Goal: Share content: Share content

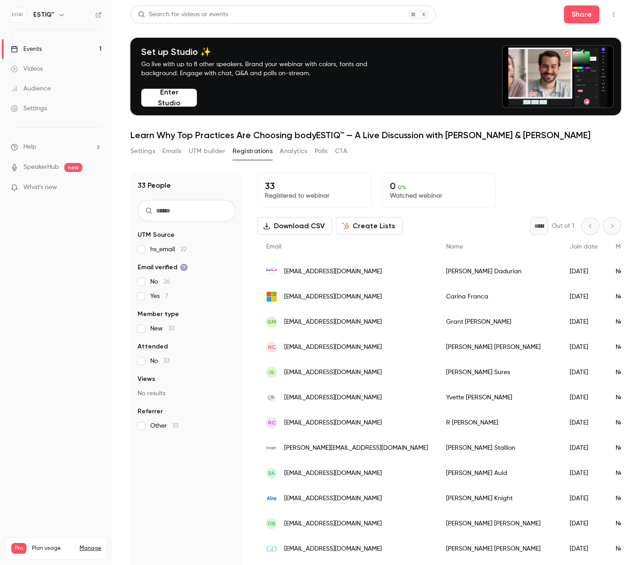
scroll to position [63, 0]
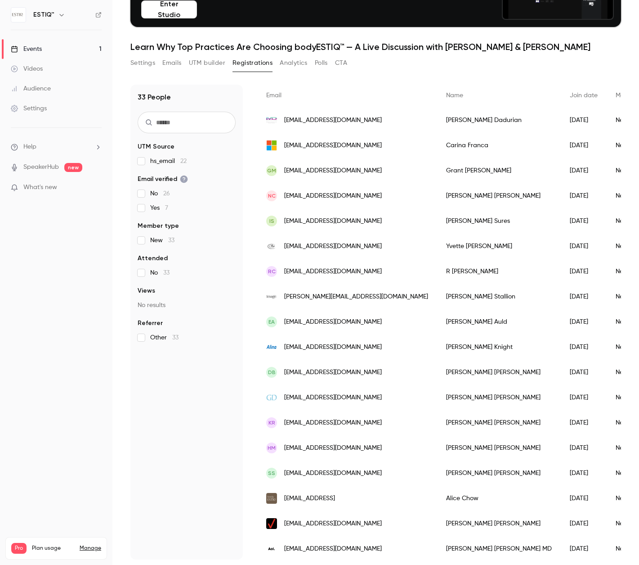
click at [35, 53] on div "Events" at bounding box center [26, 49] width 31 height 9
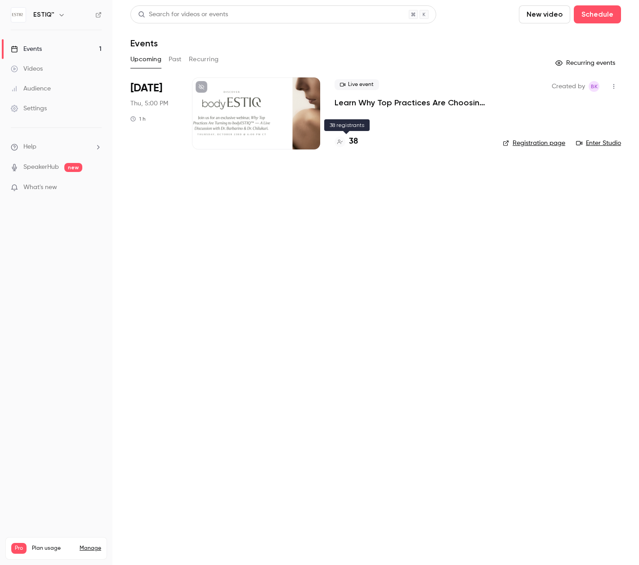
click at [345, 144] on div at bounding box center [340, 141] width 11 height 11
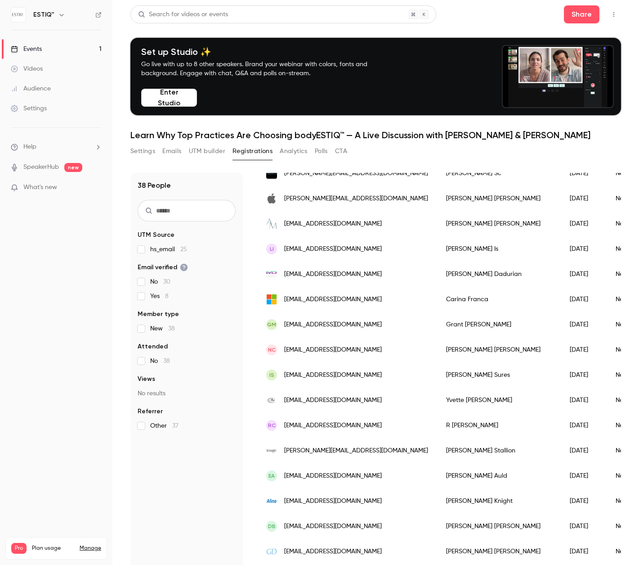
scroll to position [116, 0]
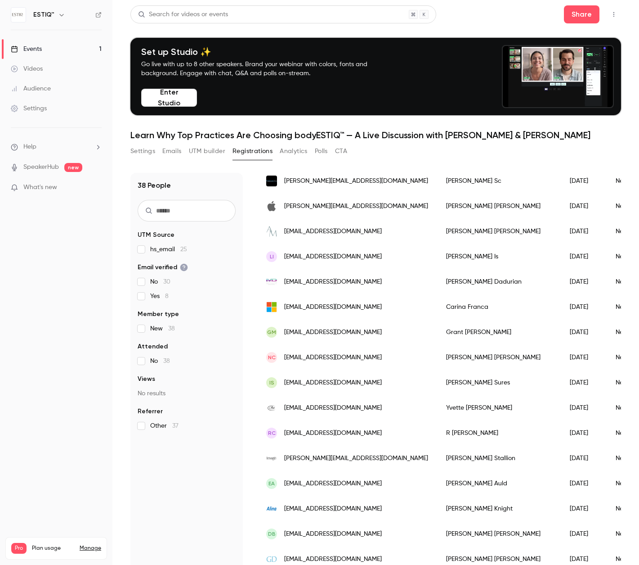
click at [319, 182] on span "[PERSON_NAME][EMAIL_ADDRESS][DOMAIN_NAME]" at bounding box center [356, 180] width 144 height 9
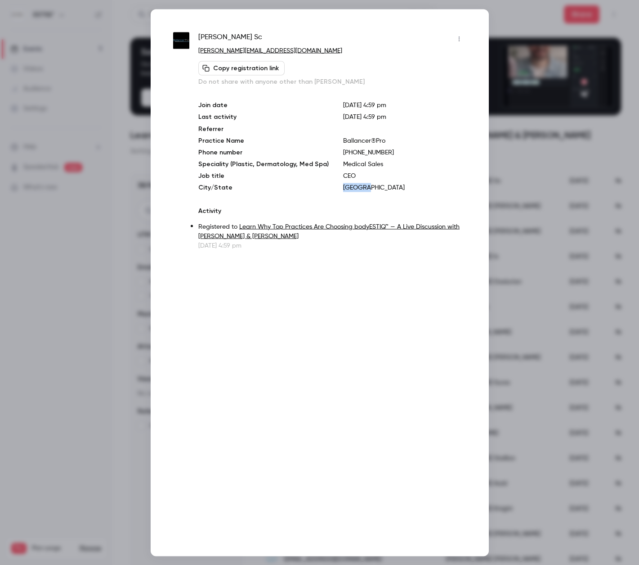
drag, startPoint x: 362, startPoint y: 187, endPoint x: 332, endPoint y: 187, distance: 29.7
click at [332, 187] on div "Join date [DATE] 4:59 pm Last activity [DATE] 4:59 pm Referrer Practice Name Ba…" at bounding box center [332, 145] width 268 height 91
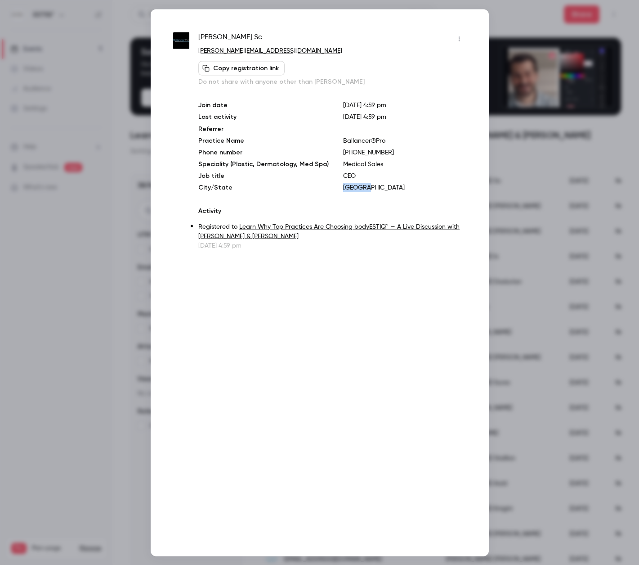
copy p "[GEOGRAPHIC_DATA]"
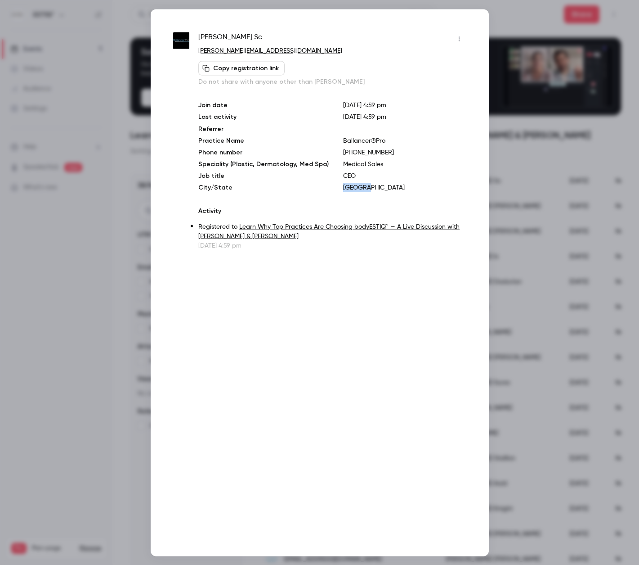
click at [458, 39] on icon "button" at bounding box center [459, 39] width 7 height 6
click at [424, 36] on div at bounding box center [319, 282] width 639 height 565
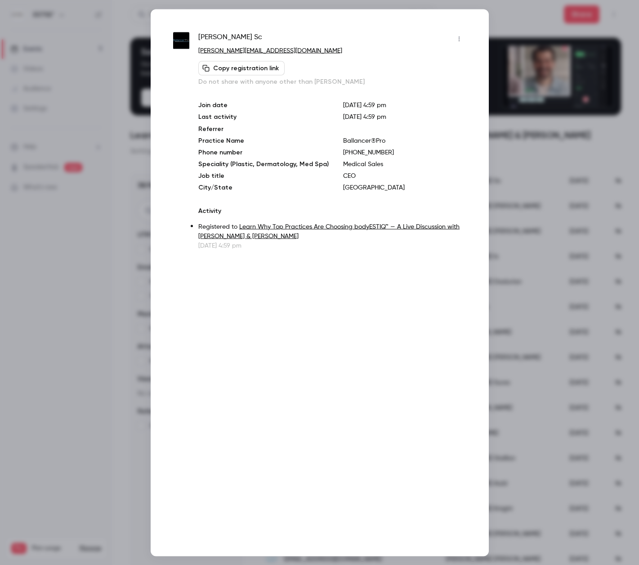
click at [108, 116] on div at bounding box center [319, 282] width 639 height 565
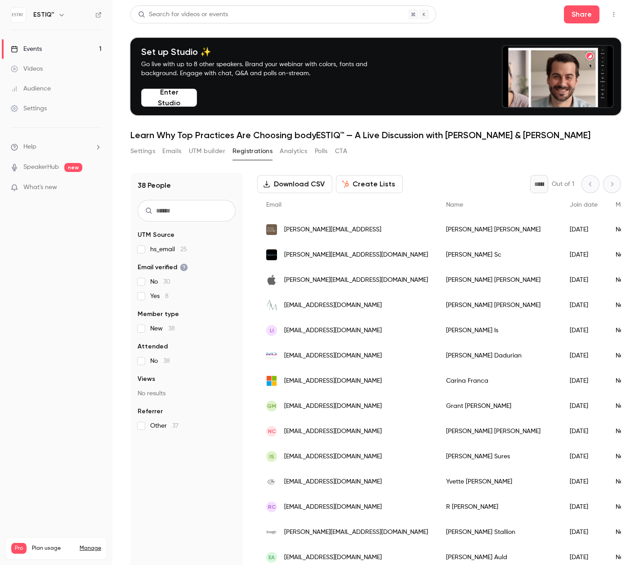
scroll to position [44, 0]
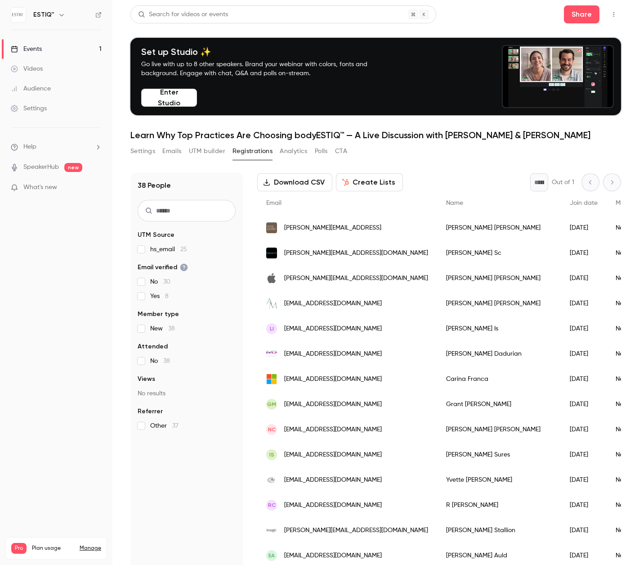
click at [306, 334] on div "LI [EMAIL_ADDRESS][DOMAIN_NAME]" at bounding box center [347, 328] width 180 height 25
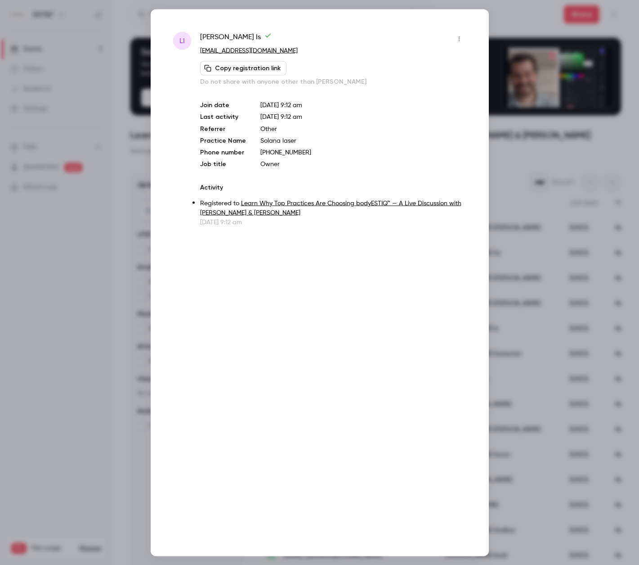
click at [103, 247] on div at bounding box center [319, 282] width 639 height 565
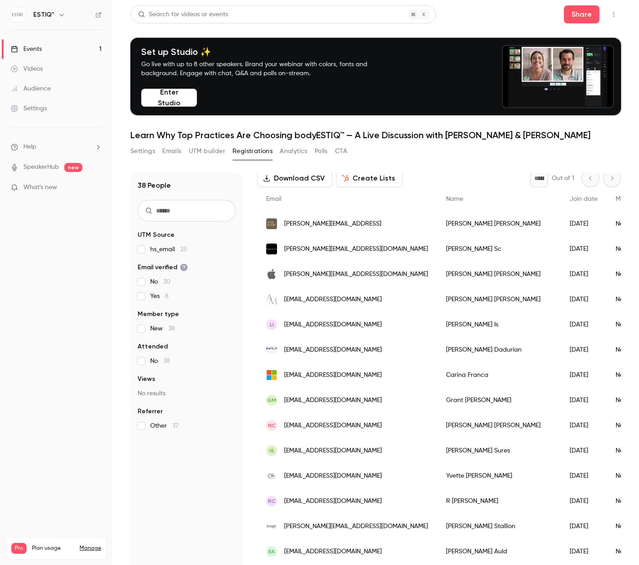
scroll to position [0, 0]
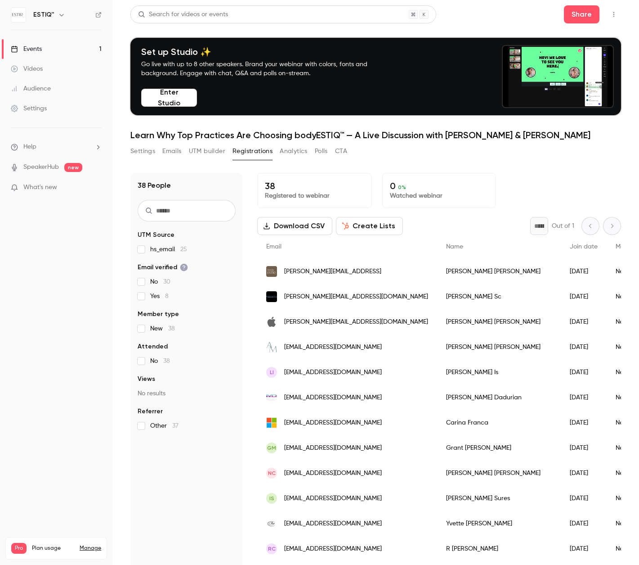
click at [37, 49] on div "Events" at bounding box center [26, 49] width 31 height 9
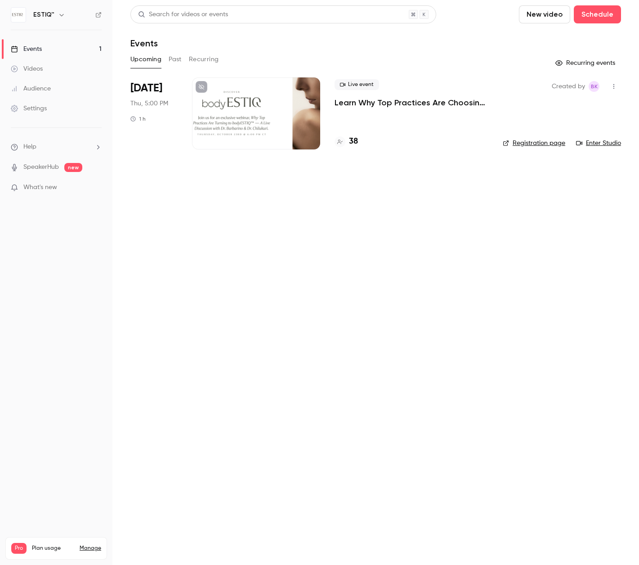
click at [37, 49] on div "Events" at bounding box center [26, 49] width 31 height 9
click at [175, 126] on div "[DATE] Thu, 5:00 PM 1 h" at bounding box center [153, 113] width 47 height 72
click at [350, 116] on div "Live event Learn Why Top Practices Are Choosing bodyESTIQ™ — A Live Discussion …" at bounding box center [412, 113] width 154 height 72
click at [353, 111] on div "Live event Learn Why Top Practices Are Choosing bodyESTIQ™ — A Live Discussion …" at bounding box center [412, 113] width 154 height 72
click at [352, 104] on p "Learn Why Top Practices Are Choosing bodyESTIQ™ — A Live Discussion with [PERSO…" at bounding box center [412, 102] width 154 height 11
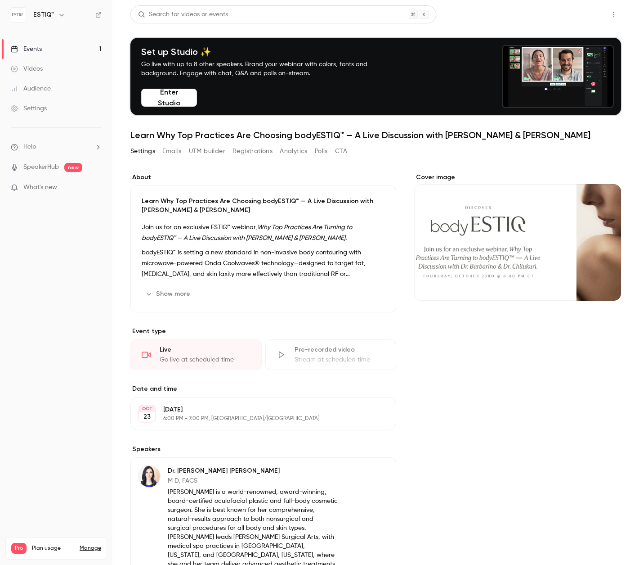
click at [588, 14] on button "Share" at bounding box center [582, 14] width 36 height 18
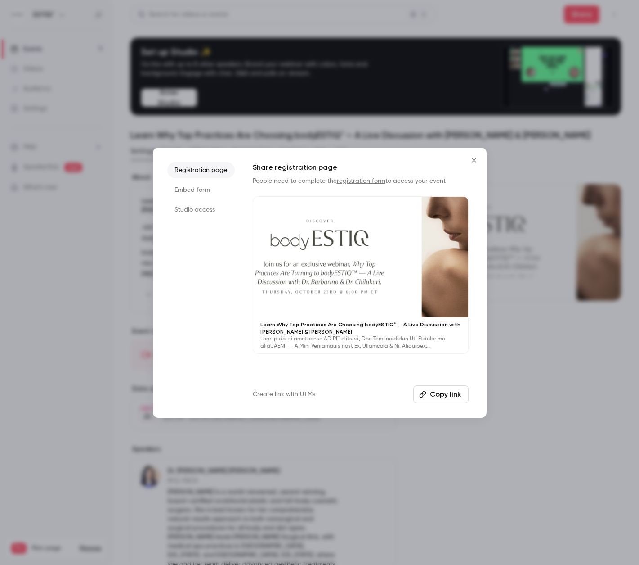
click at [288, 393] on link "Create link with UTMs" at bounding box center [284, 394] width 63 height 9
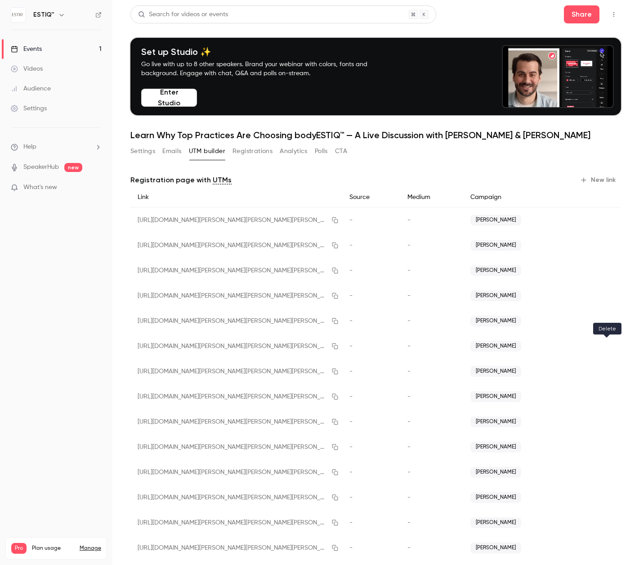
click at [611, 348] on button "button" at bounding box center [607, 346] width 14 height 14
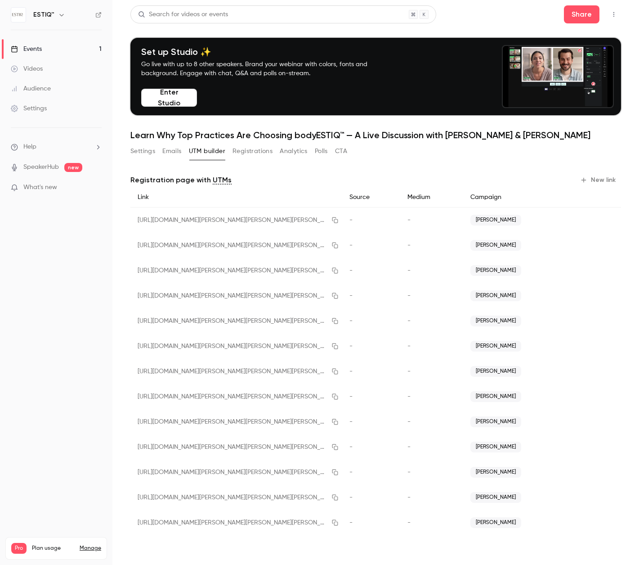
click at [597, 180] on button "New link" at bounding box center [599, 180] width 45 height 14
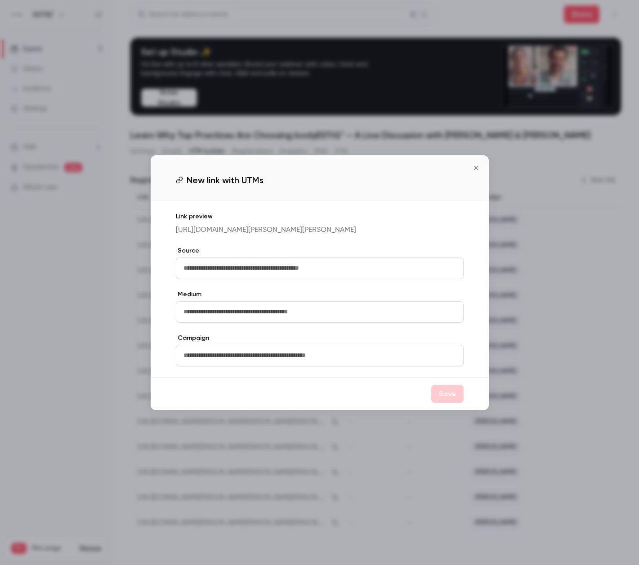
click at [212, 358] on input "text" at bounding box center [320, 356] width 288 height 22
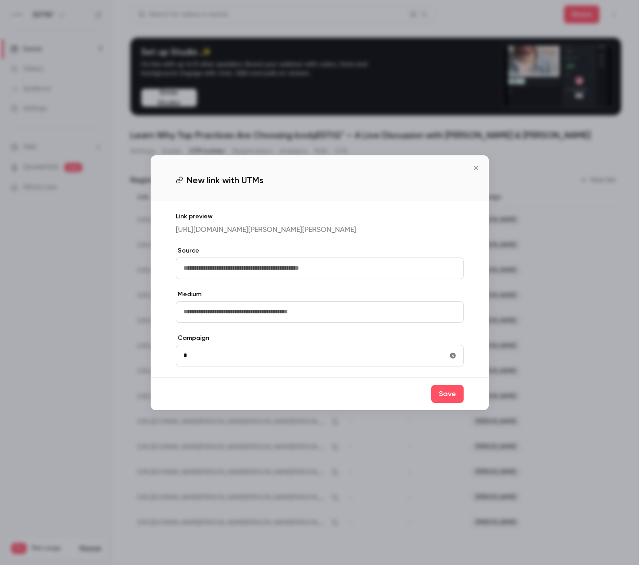
type input "**********"
click at [446, 398] on button "Save" at bounding box center [447, 394] width 32 height 18
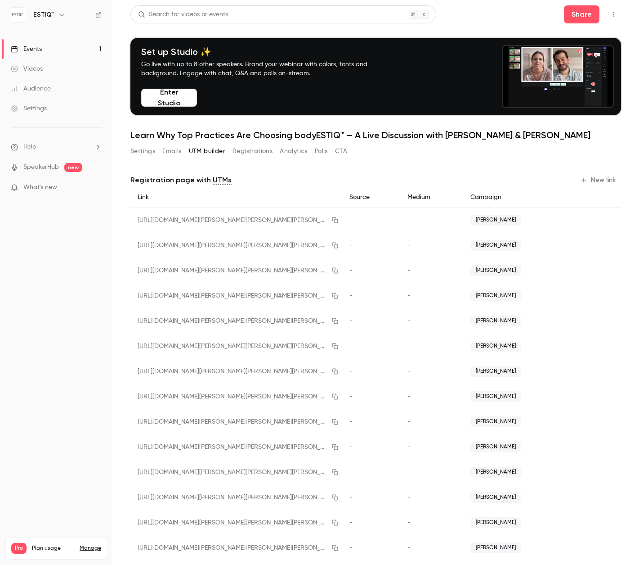
scroll to position [15, 0]
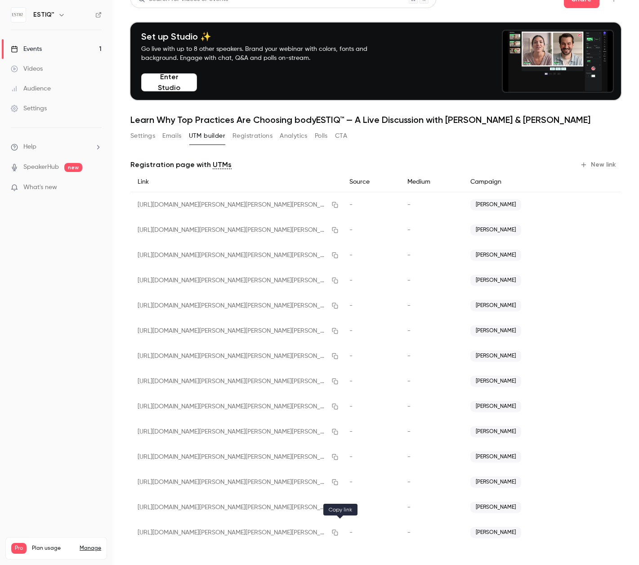
click at [339, 534] on icon "button" at bounding box center [335, 532] width 7 height 6
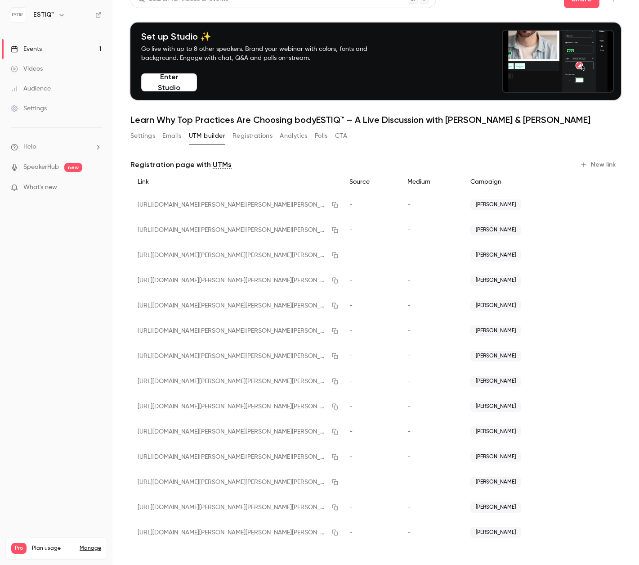
click at [44, 49] on link "Events 1" at bounding box center [56, 49] width 112 height 20
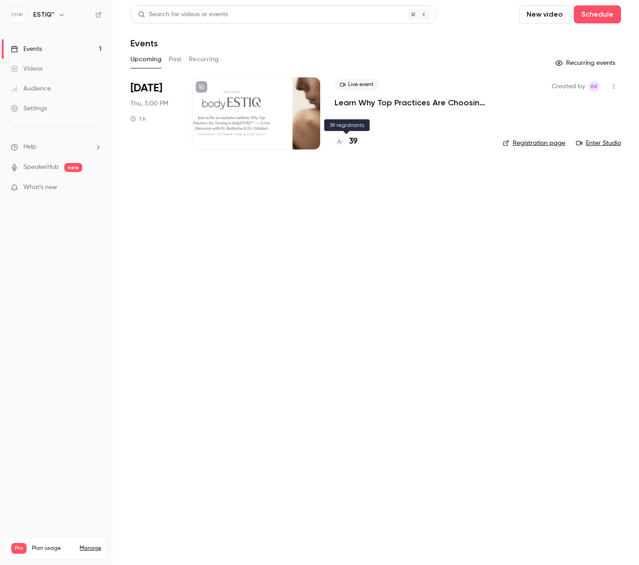
click at [354, 139] on h4 "39" at bounding box center [353, 141] width 9 height 12
